Goal: Information Seeking & Learning: Compare options

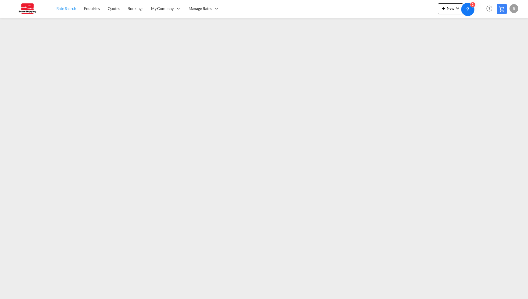
click at [60, 11] on span "Rate Search" at bounding box center [66, 9] width 20 height 6
click at [192, 12] on div "Manage Rates" at bounding box center [204, 9] width 38 height 18
click at [199, 27] on span "My Rate Files" at bounding box center [200, 26] width 23 height 5
